Goal: Navigation & Orientation: Find specific page/section

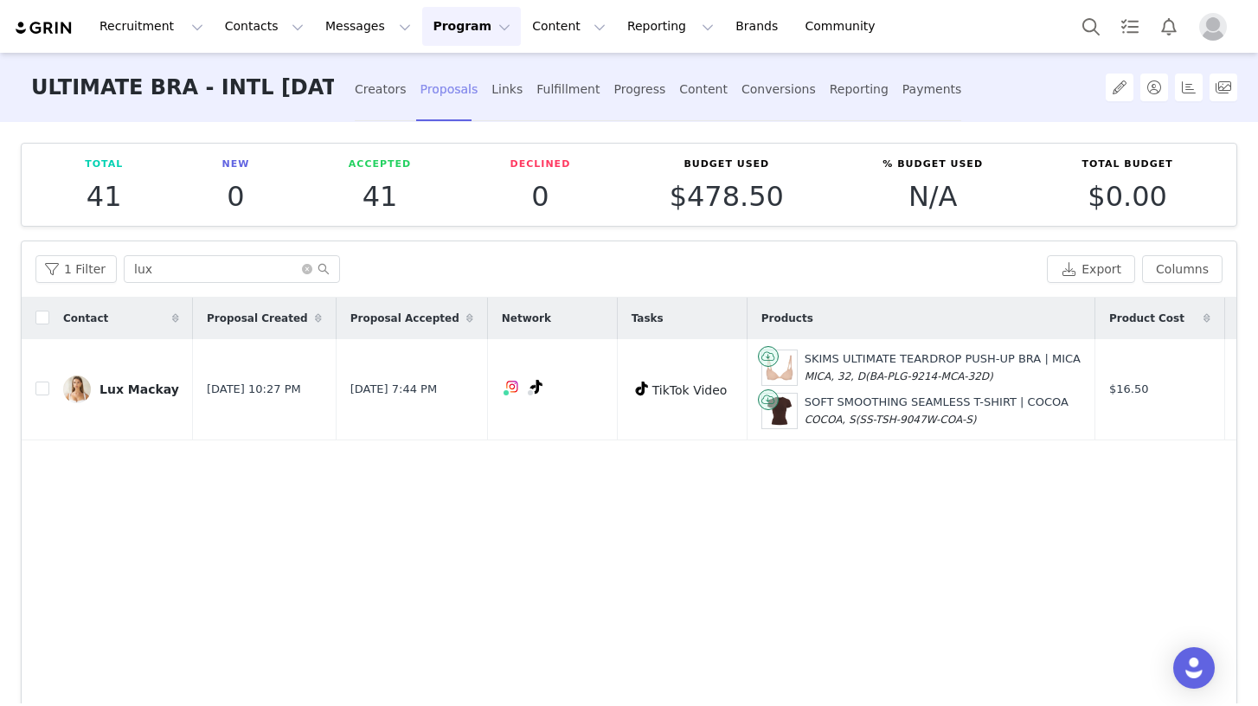
click at [441, 83] on div "Proposals" at bounding box center [450, 90] width 58 height 46
click at [367, 92] on div "Creators" at bounding box center [381, 90] width 52 height 46
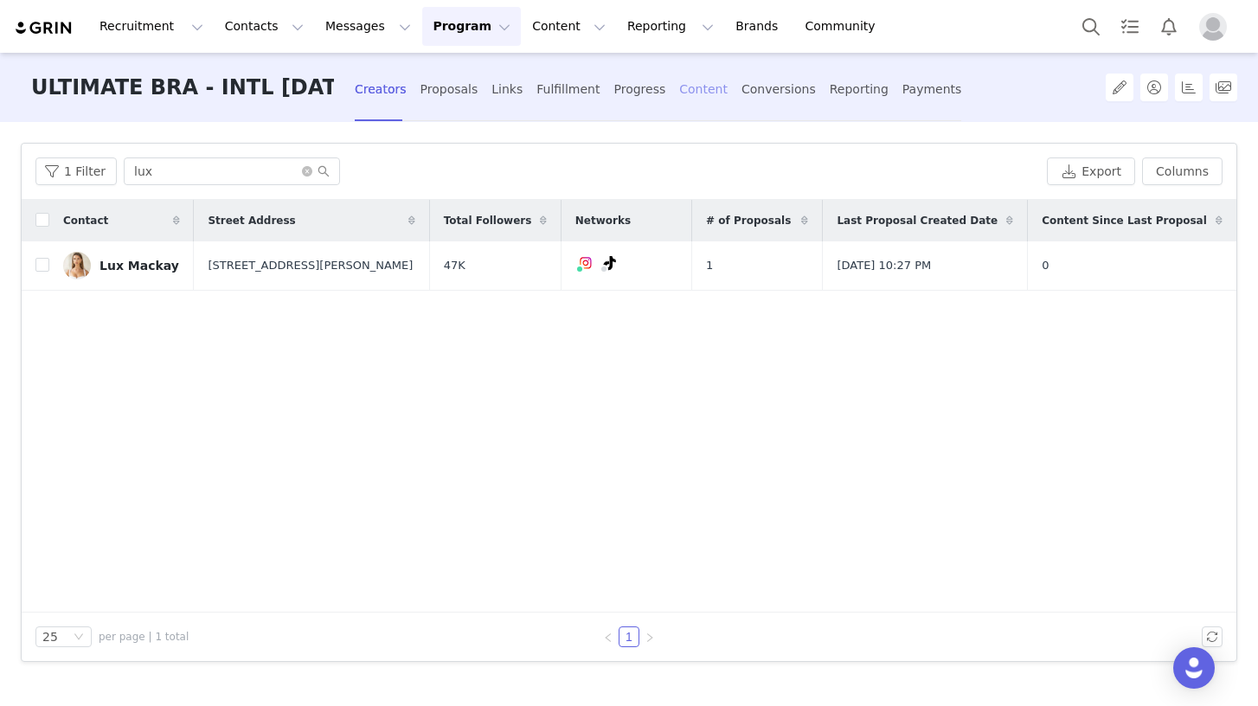
click at [685, 86] on div "Content" at bounding box center [703, 90] width 48 height 46
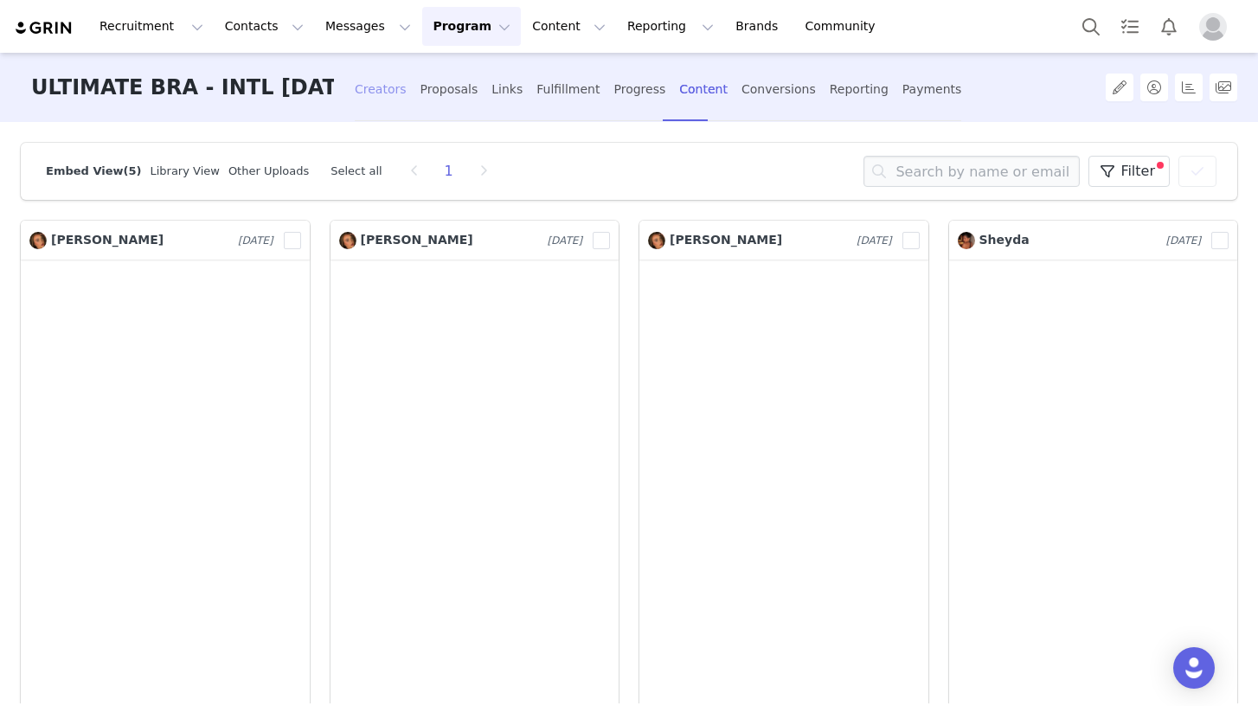
click at [379, 90] on div "Creators" at bounding box center [381, 90] width 52 height 46
